Goal: Task Accomplishment & Management: Manage account settings

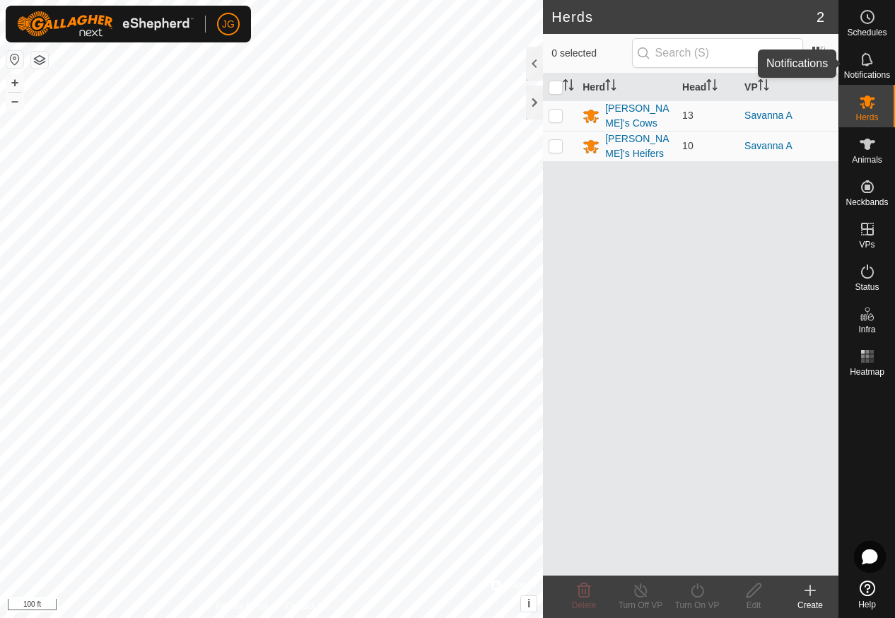
click at [868, 55] on icon at bounding box center [866, 58] width 11 height 13
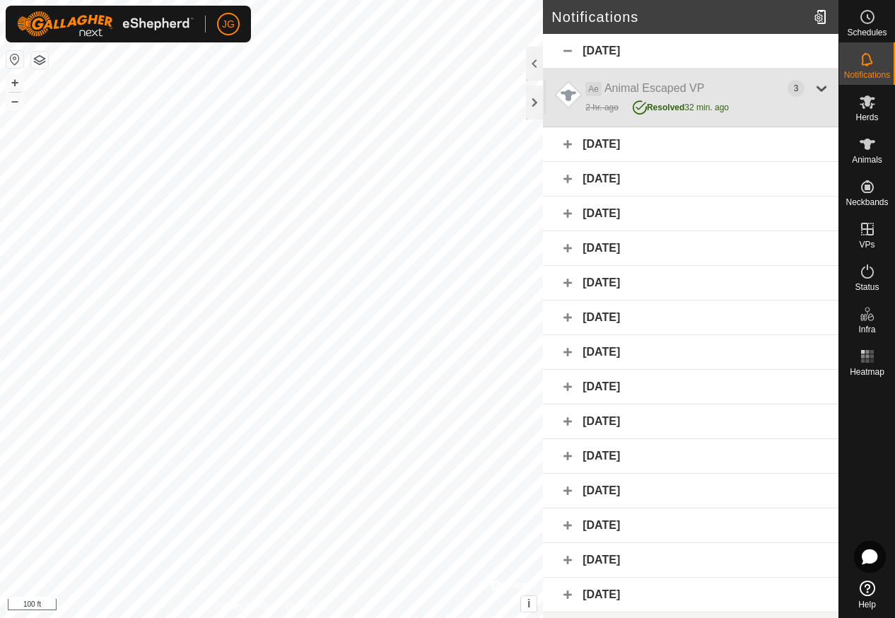
click at [822, 87] on div at bounding box center [821, 88] width 17 height 17
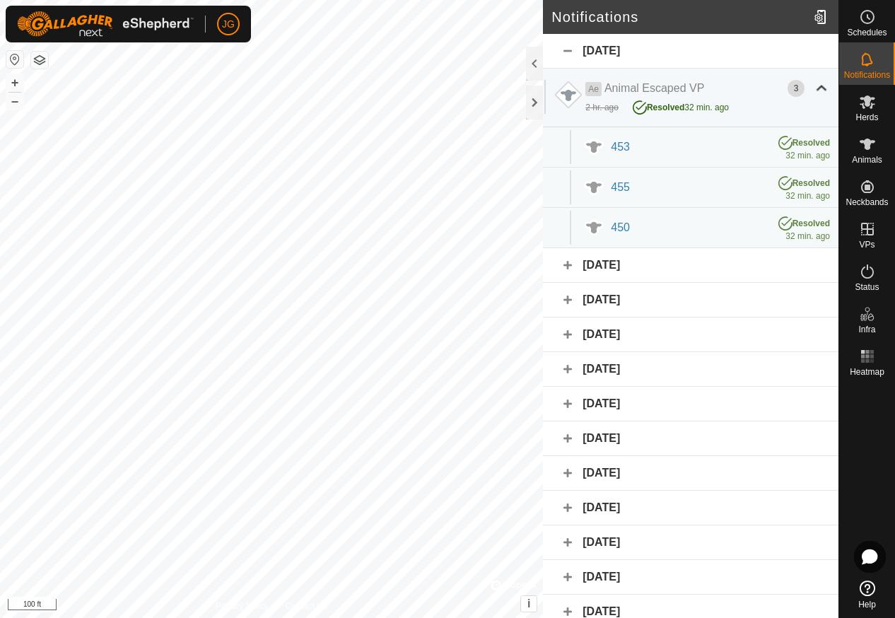
click at [568, 49] on div "[DATE]" at bounding box center [690, 51] width 295 height 35
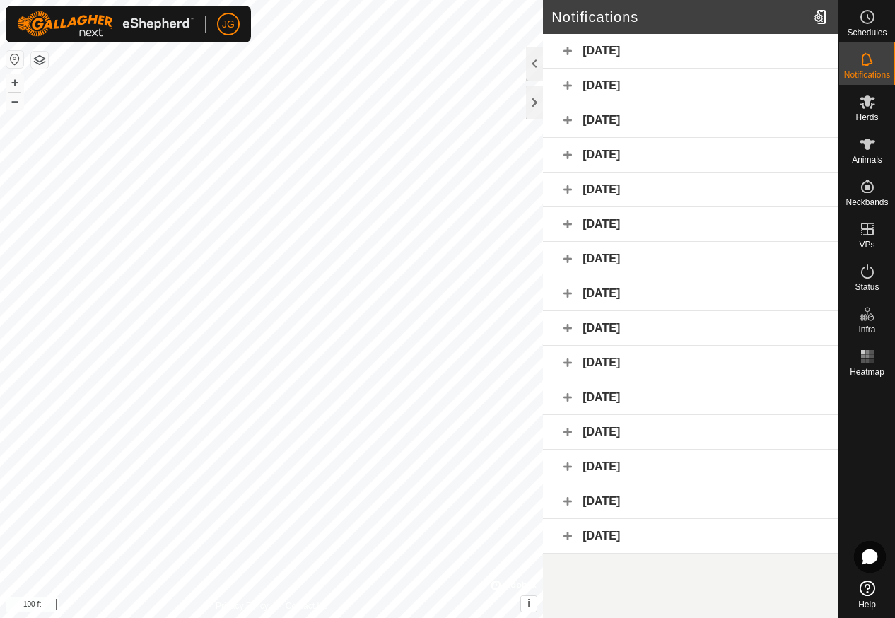
click at [568, 49] on div "[DATE]" at bounding box center [690, 51] width 295 height 35
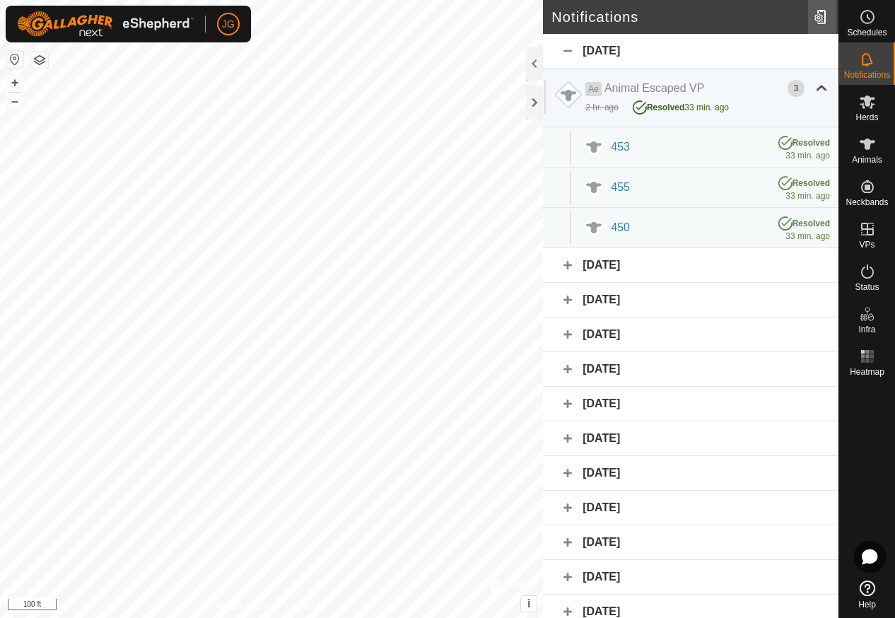
click at [818, 14] on div at bounding box center [822, 17] width 28 height 40
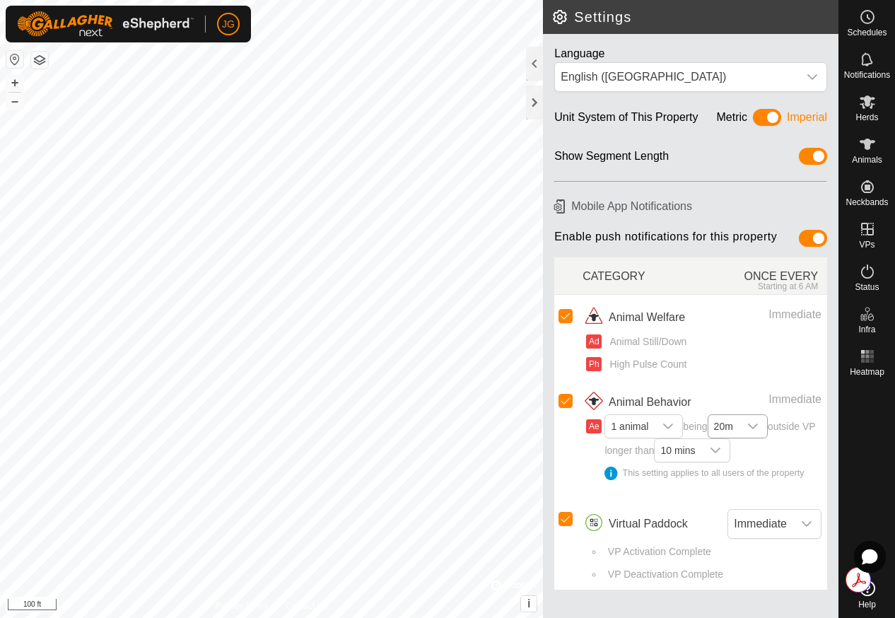
click at [758, 426] on icon "dropdown trigger" at bounding box center [753, 426] width 10 height 6
